Goal: Answer question/provide support

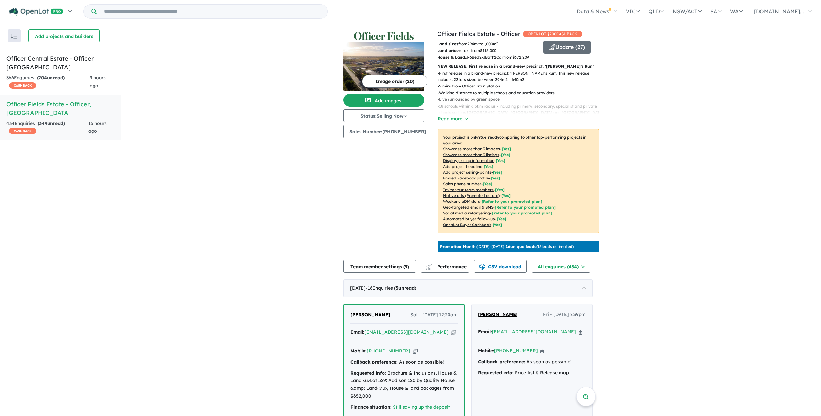
scroll to position [194, 0]
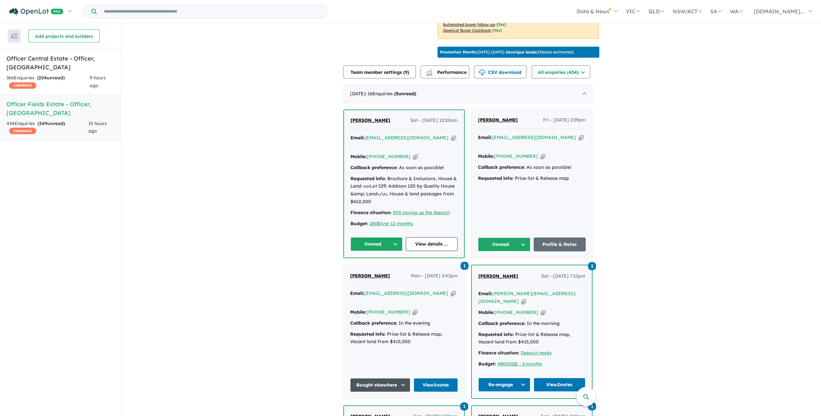
click at [399, 248] on button "Unread" at bounding box center [377, 244] width 52 height 14
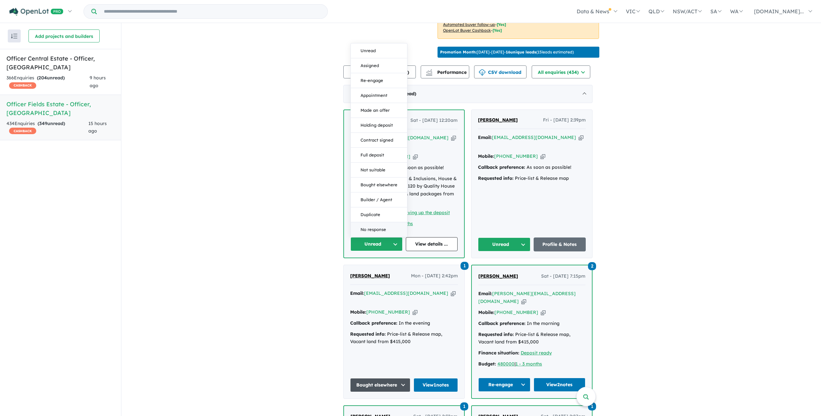
click at [382, 235] on button "No response" at bounding box center [379, 229] width 56 height 15
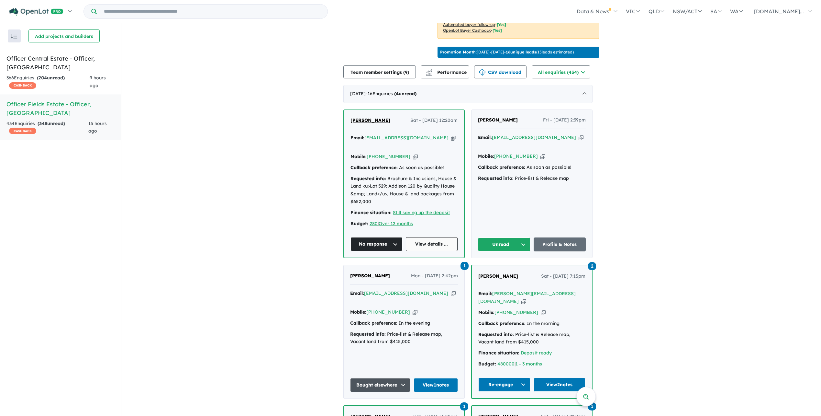
click at [416, 246] on link "View details ..." at bounding box center [432, 244] width 52 height 14
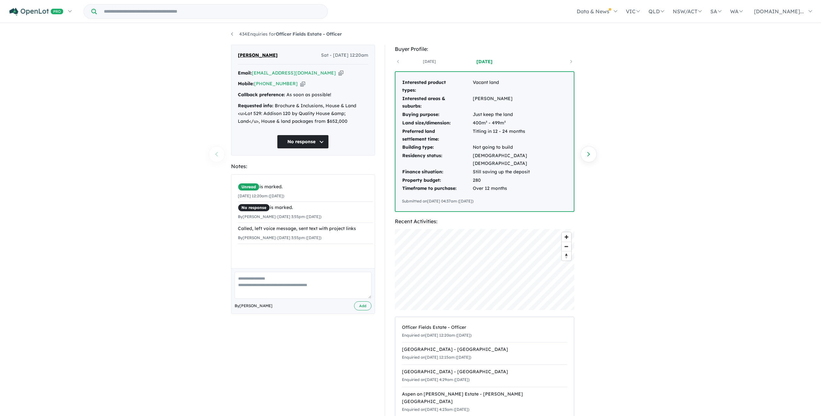
click at [270, 281] on textarea at bounding box center [303, 285] width 137 height 27
type textarea "**********"
click at [356, 304] on button "Add" at bounding box center [362, 305] width 17 height 9
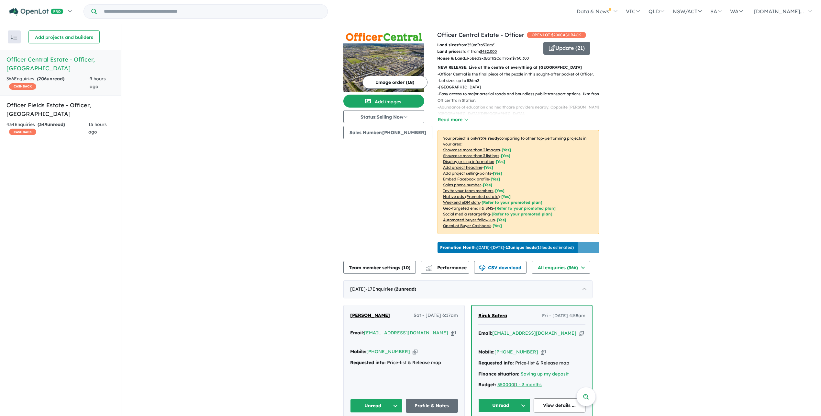
scroll to position [194, 0]
